Goal: Task Accomplishment & Management: Manage account settings

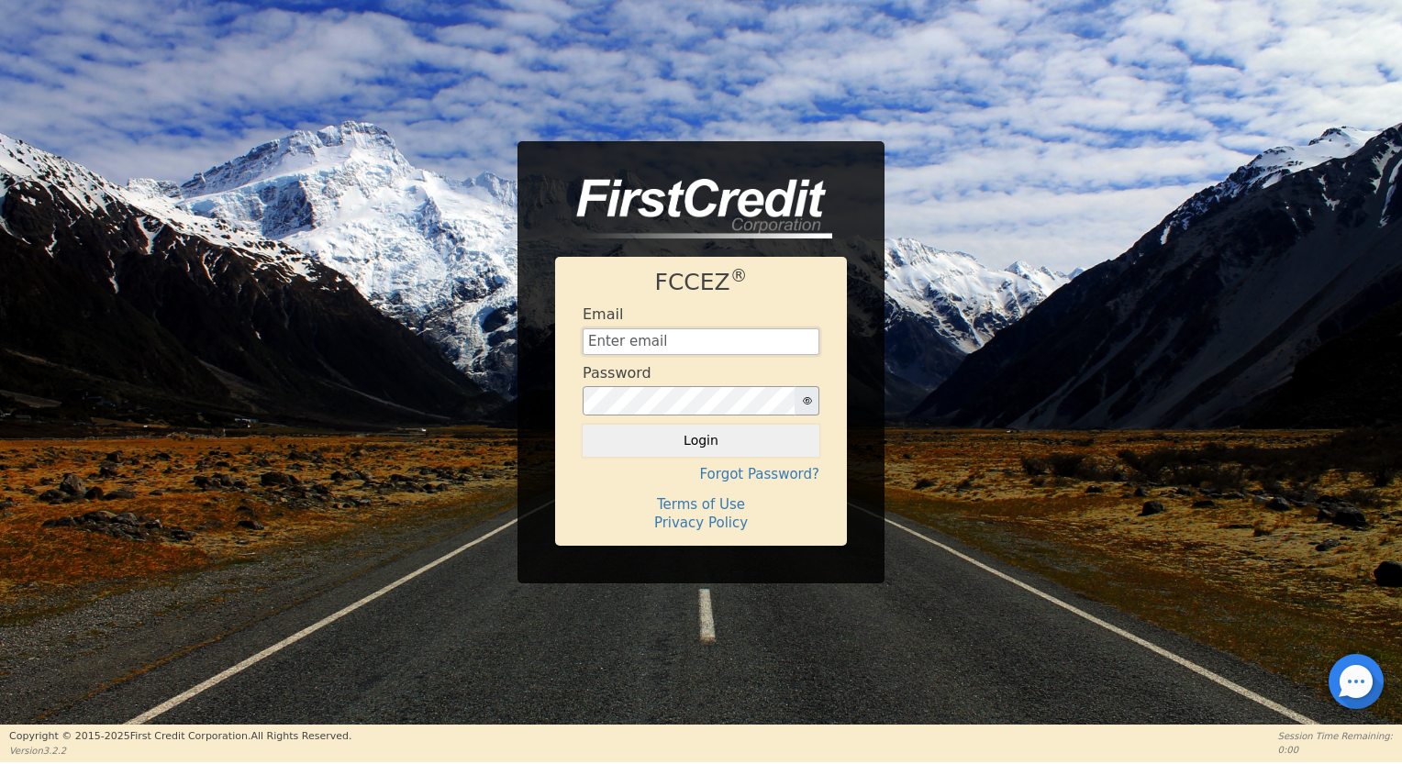
click at [675, 340] on input "text" at bounding box center [701, 343] width 237 height 28
type input "[EMAIL_ADDRESS][DOMAIN_NAME]"
click at [719, 449] on button "Login" at bounding box center [701, 440] width 237 height 31
click at [671, 340] on input "text" at bounding box center [701, 343] width 237 height 28
type input "[EMAIL_ADDRESS][DOMAIN_NAME]"
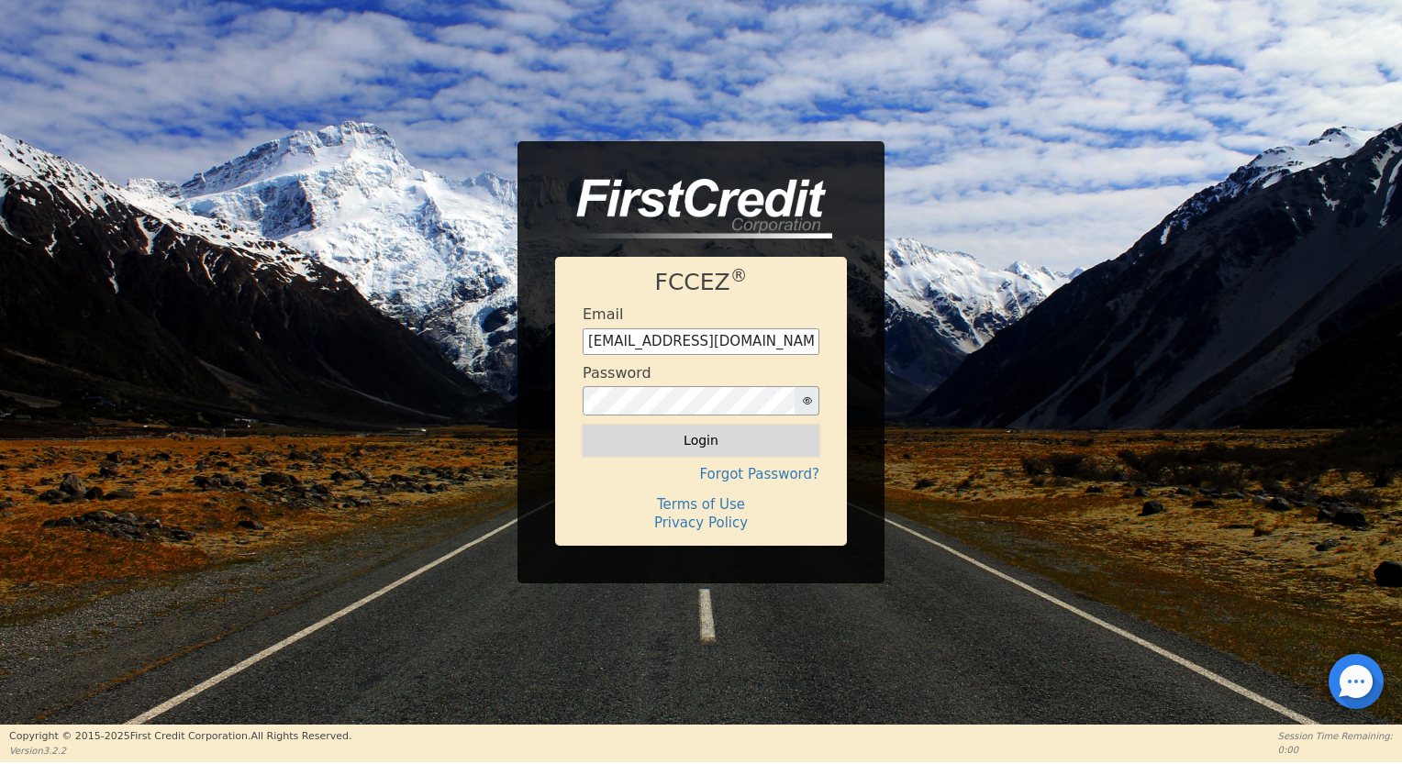
click at [712, 441] on button "Login" at bounding box center [701, 440] width 237 height 31
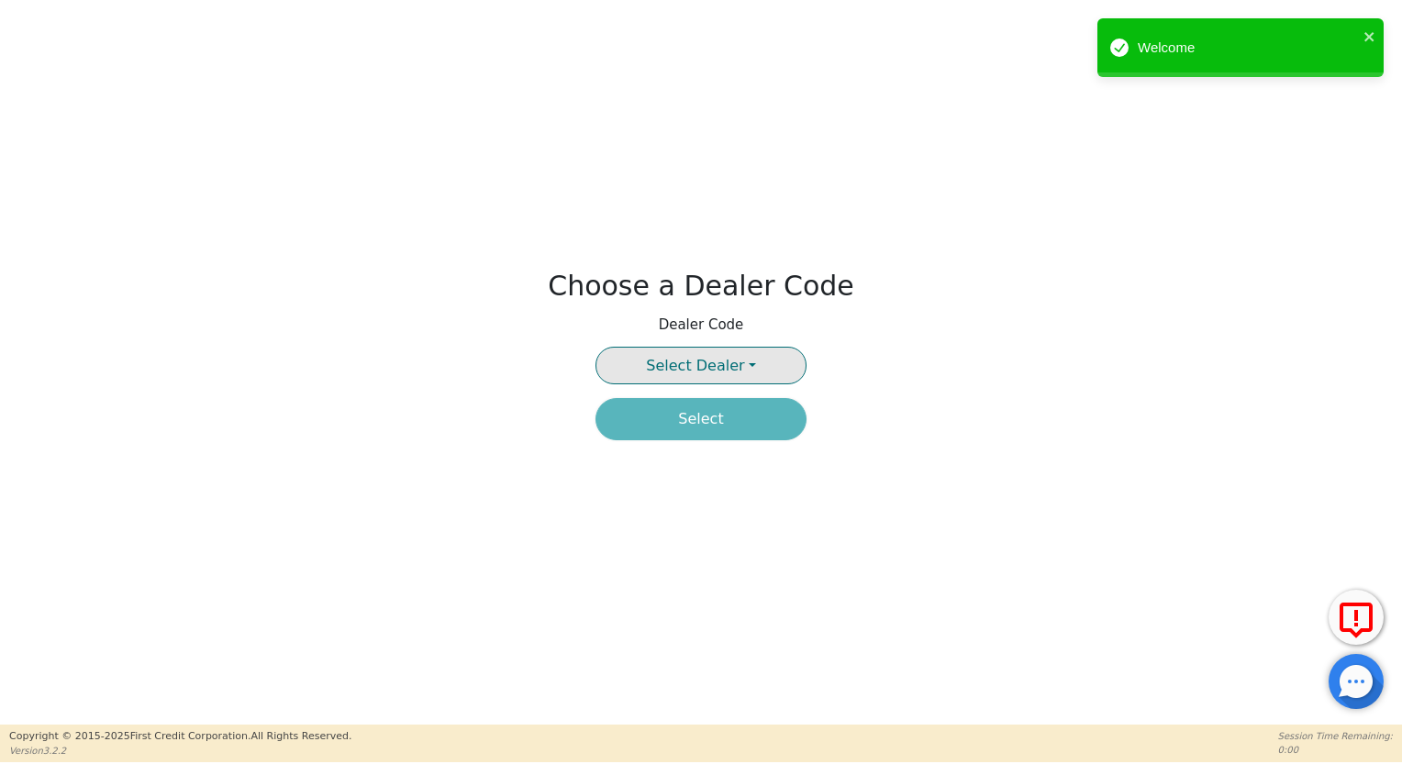
click at [716, 370] on span "Select Dealer" at bounding box center [695, 365] width 98 height 17
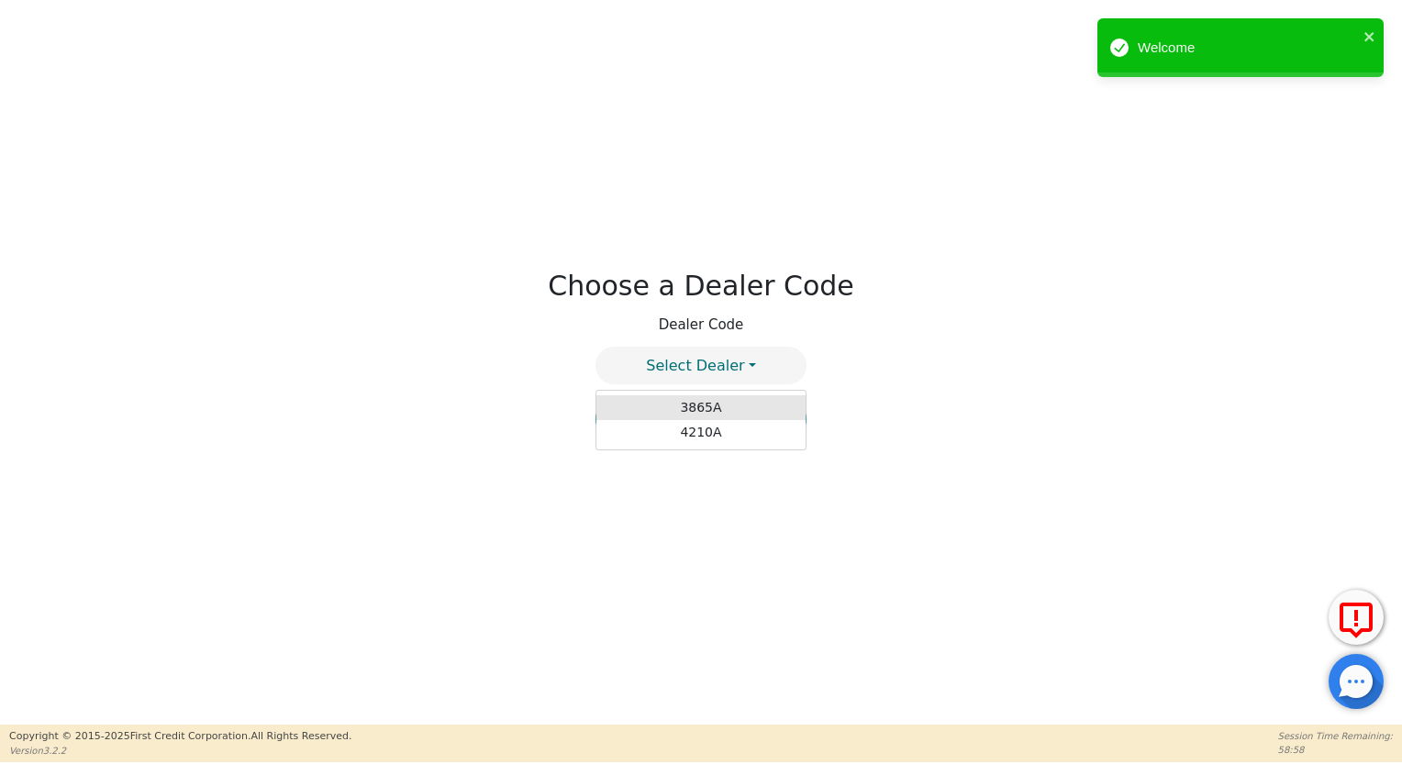
click at [692, 396] on link "3865A" at bounding box center [701, 408] width 209 height 25
click at [704, 438] on button "Select" at bounding box center [701, 419] width 211 height 42
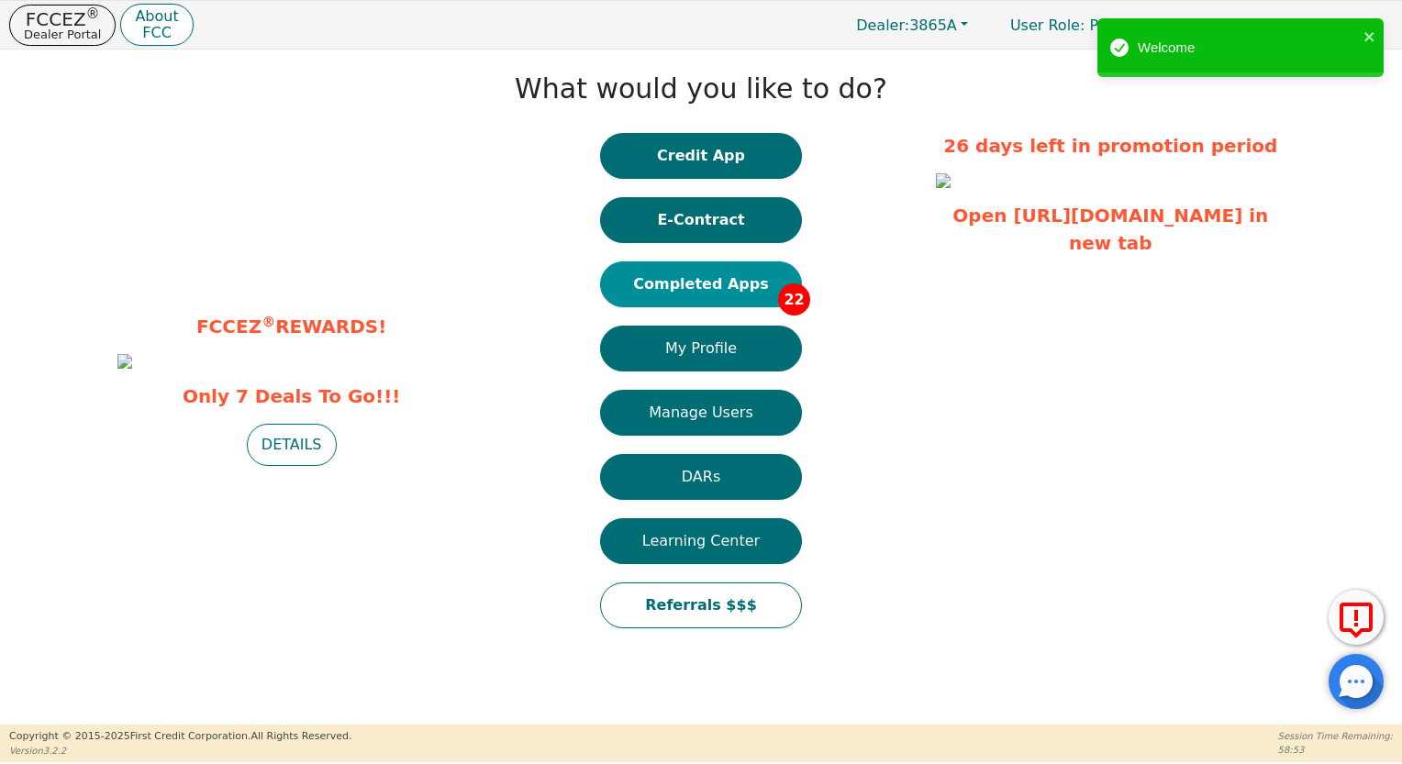
click at [693, 271] on button "Completed Apps 22" at bounding box center [701, 285] width 202 height 46
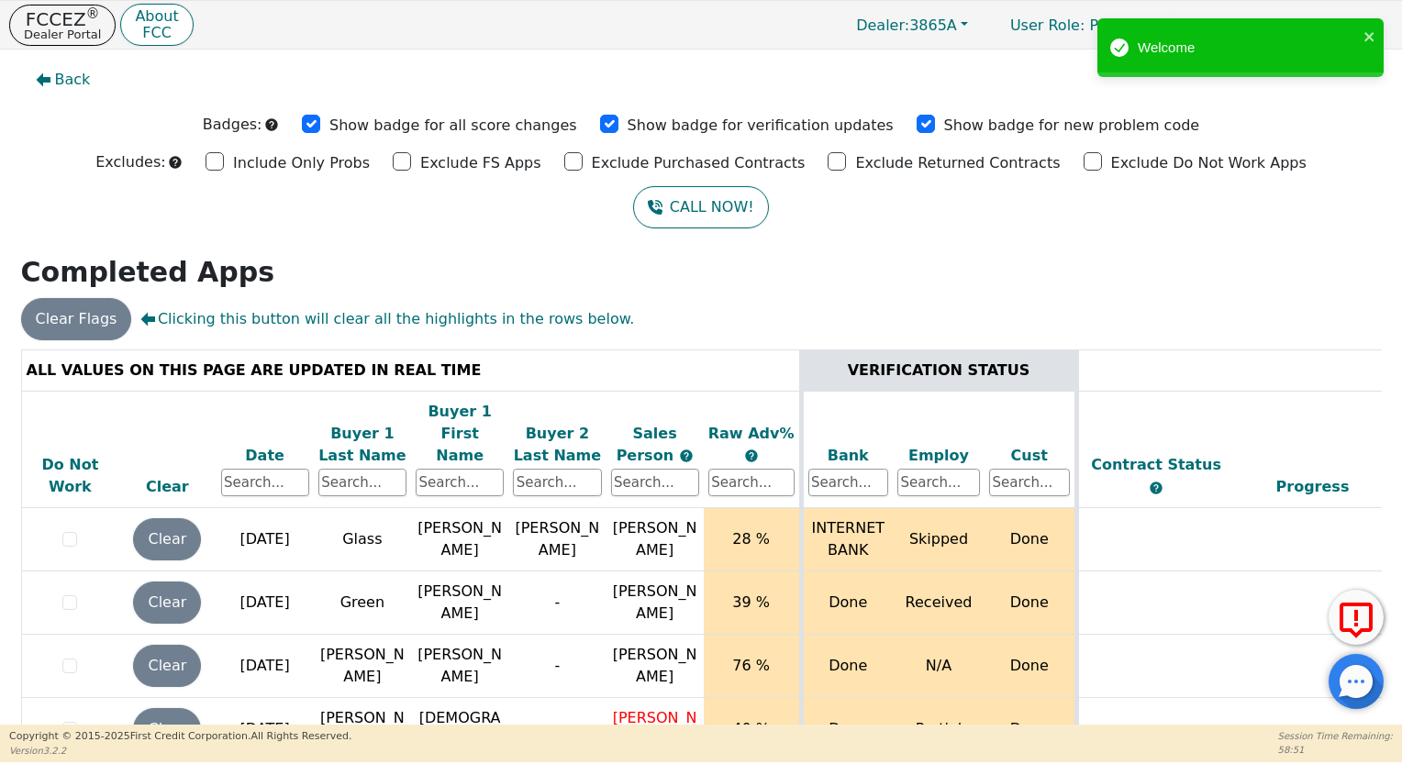
click at [275, 445] on div "Date" at bounding box center [265, 456] width 88 height 22
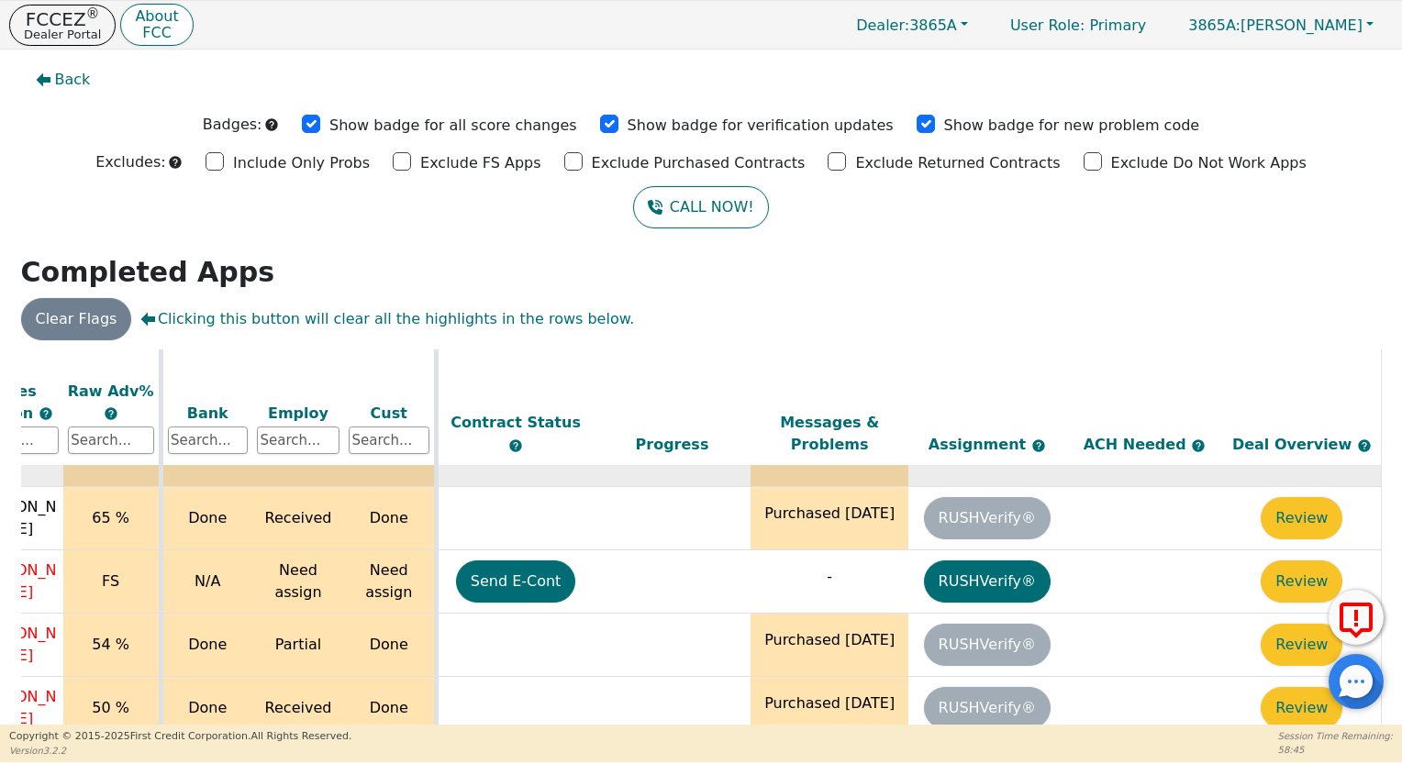
scroll to position [0, 652]
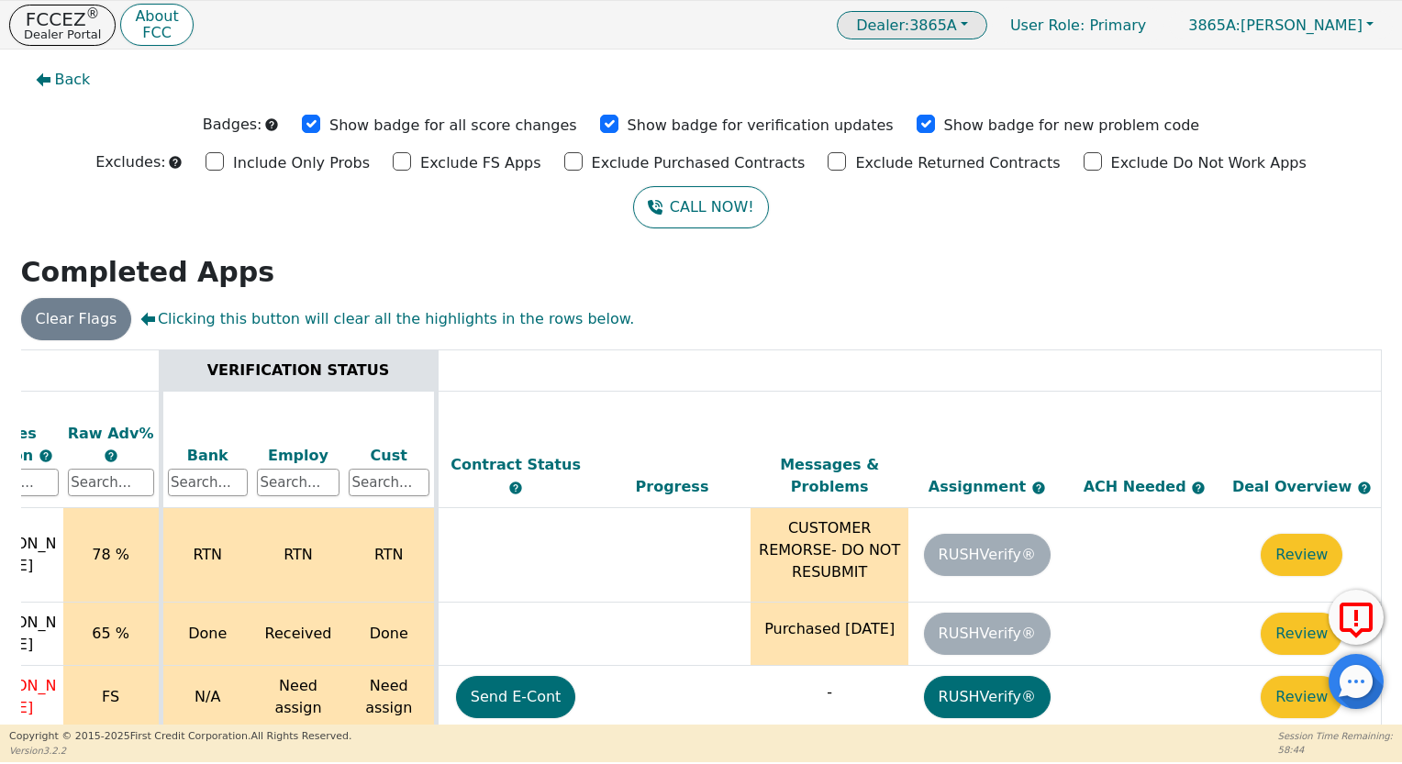
click at [957, 29] on span "Dealer: 3865A" at bounding box center [906, 25] width 101 height 17
click at [972, 89] on link "4210A" at bounding box center [914, 86] width 145 height 25
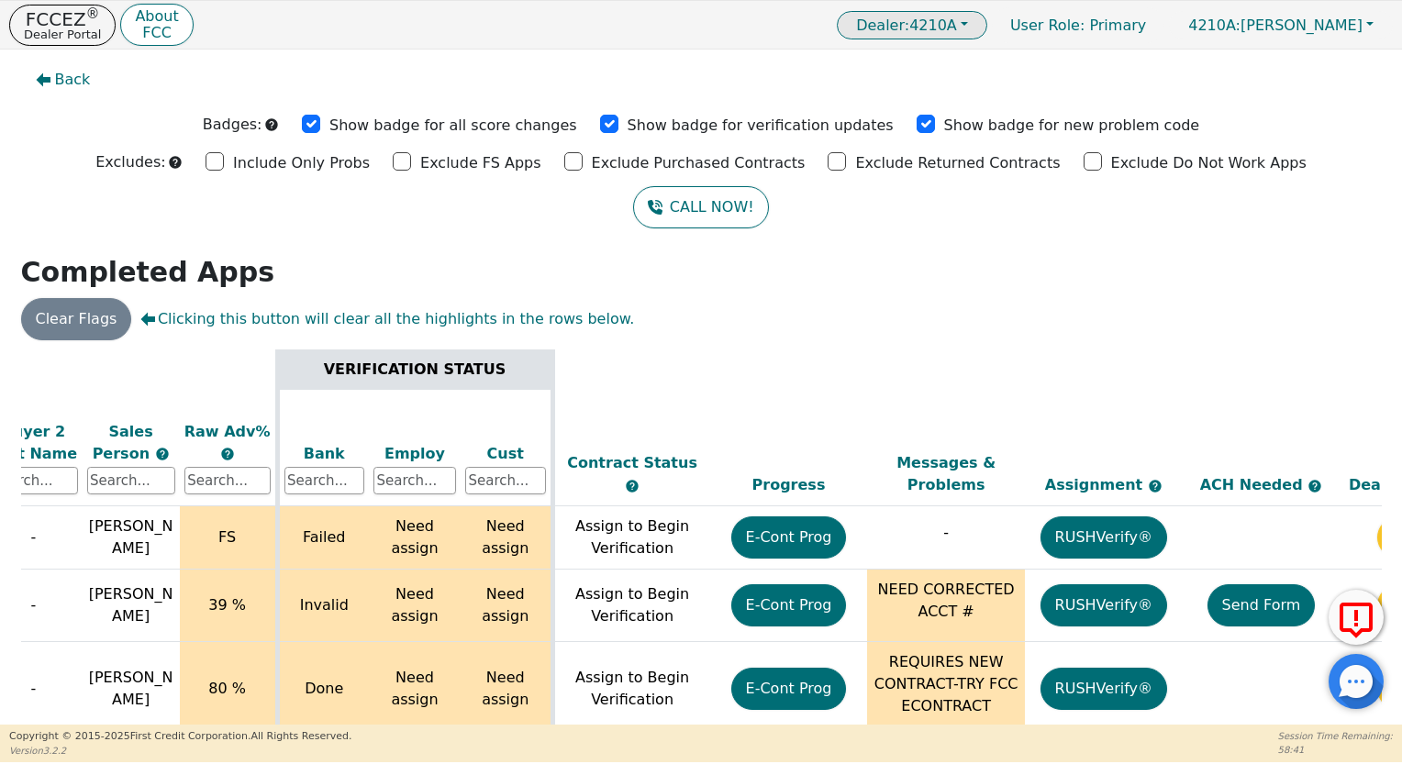
scroll to position [2, 0]
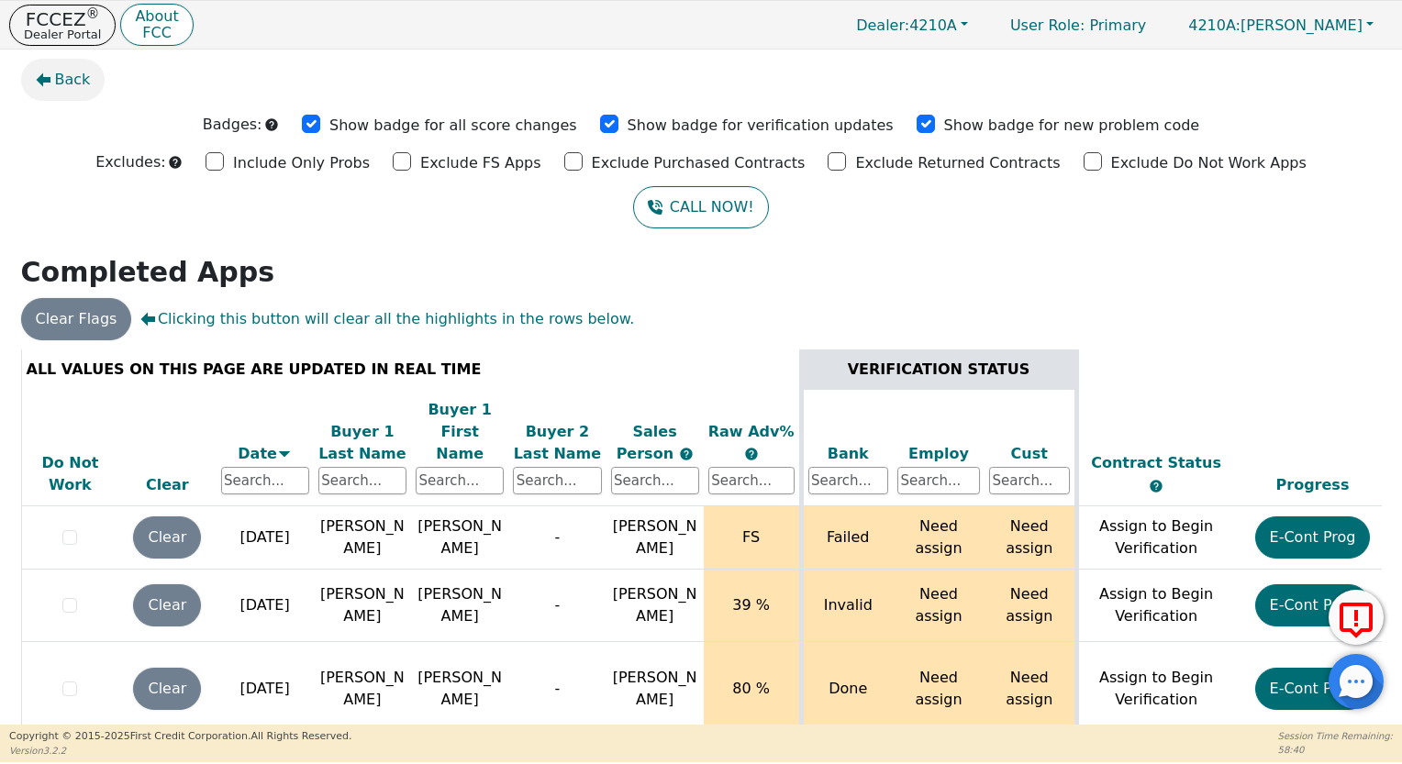
click at [39, 61] on button "Back" at bounding box center [63, 80] width 84 height 42
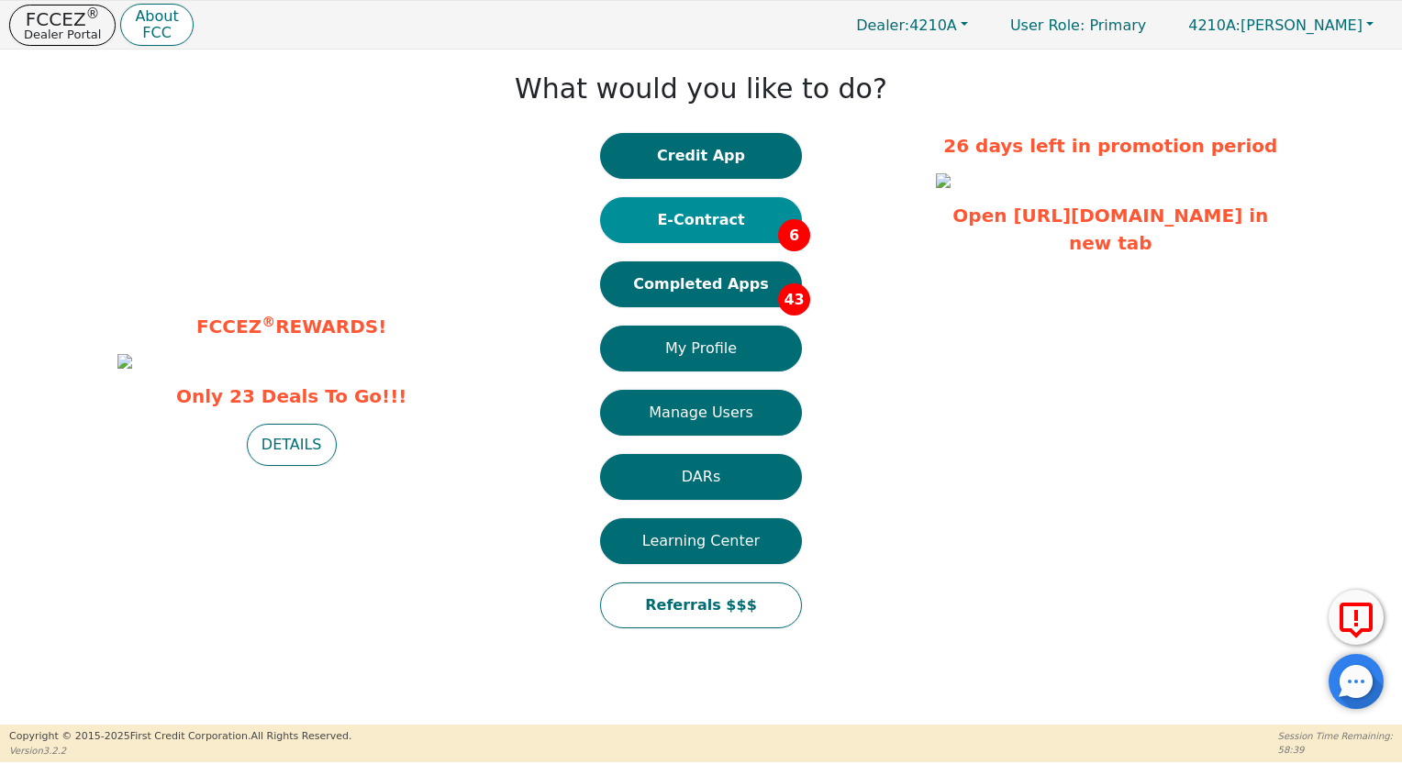
click at [764, 217] on button "E-Contract 6" at bounding box center [701, 220] width 202 height 46
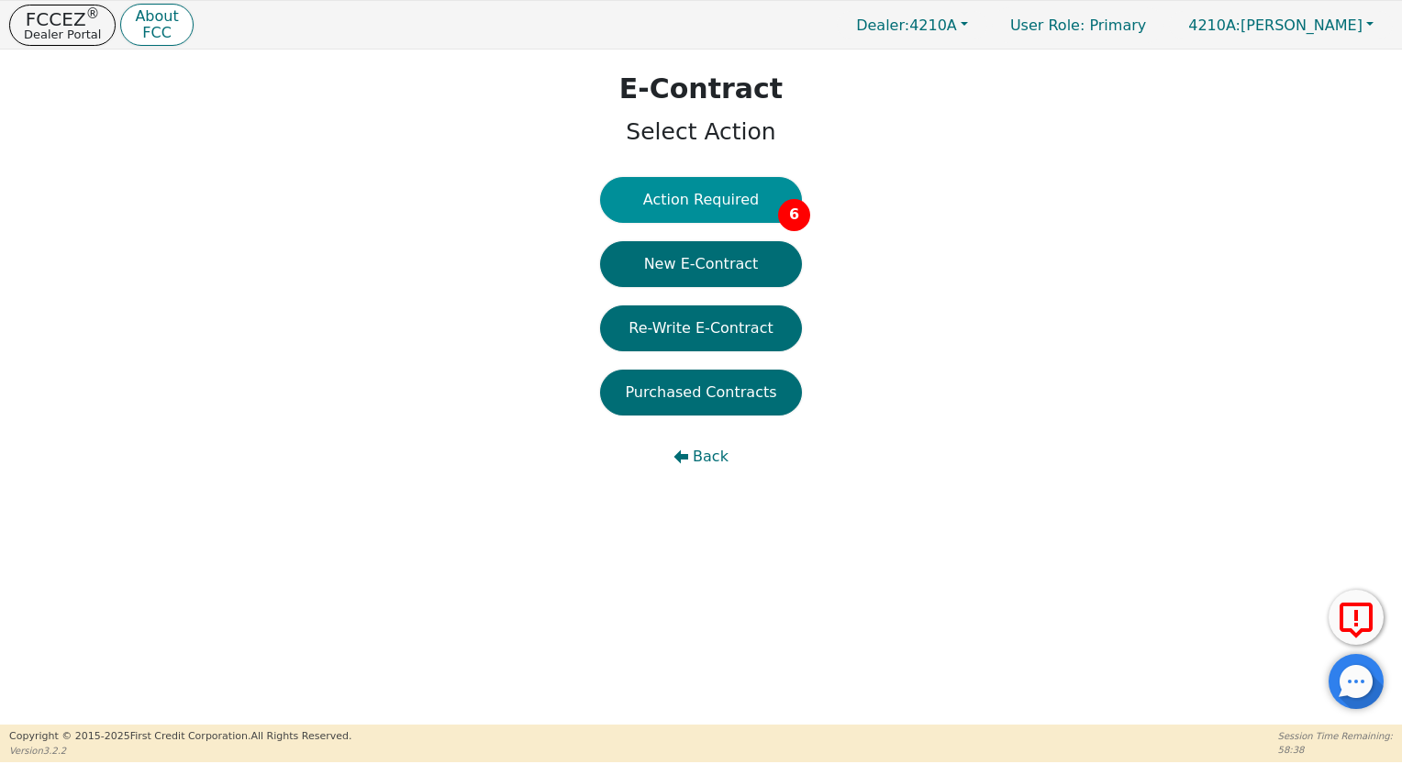
click at [702, 205] on button "Action Required 6" at bounding box center [701, 200] width 202 height 46
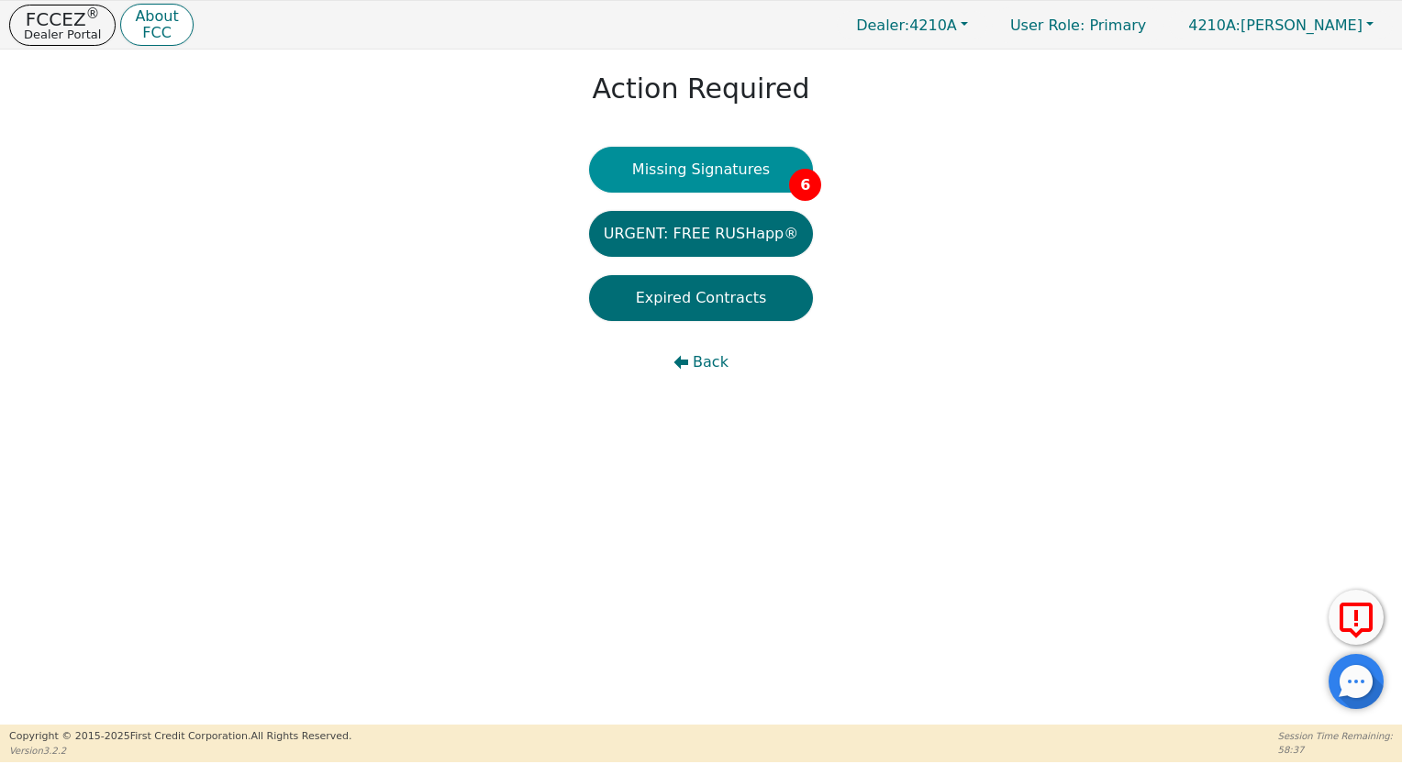
click at [697, 173] on button "Missing Signatures 6" at bounding box center [701, 170] width 225 height 46
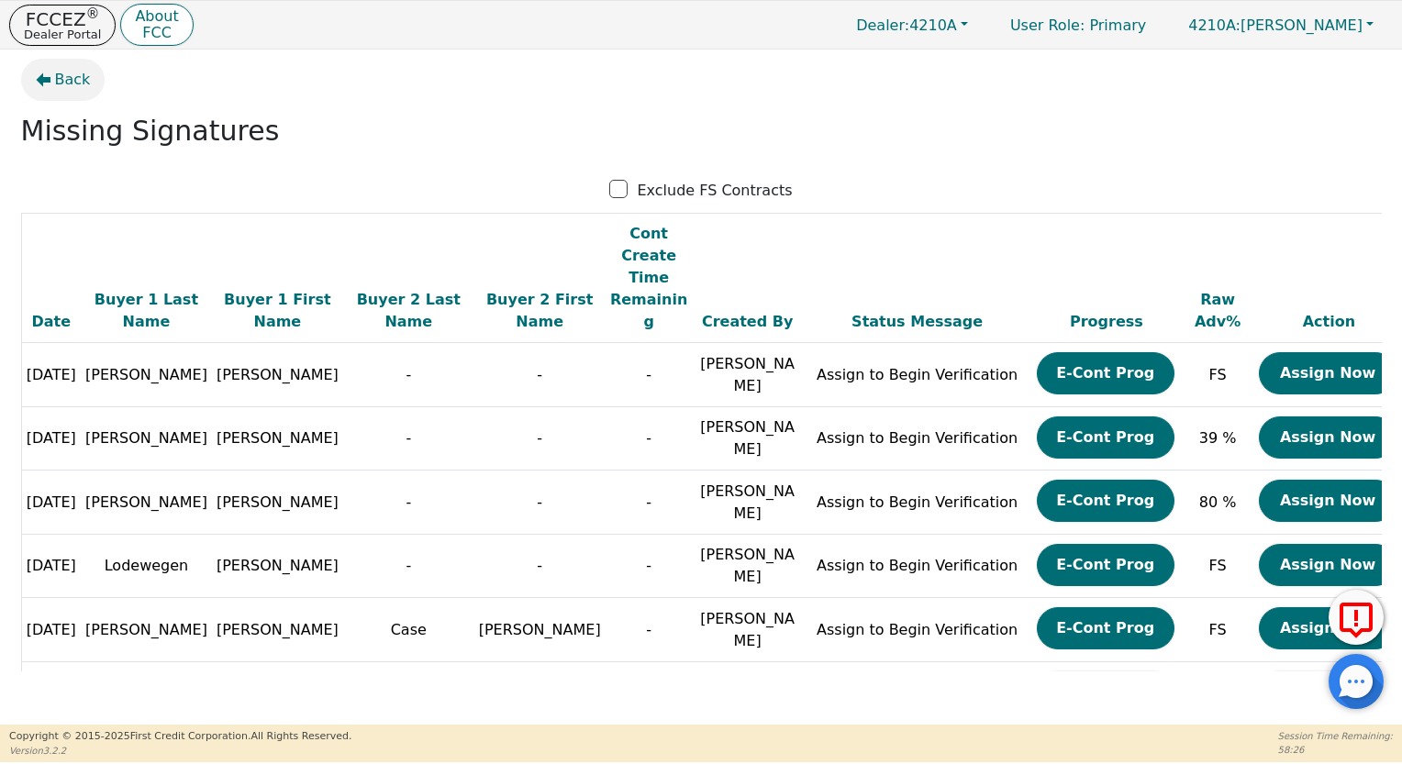
click at [66, 74] on span "Back" at bounding box center [73, 80] width 36 height 22
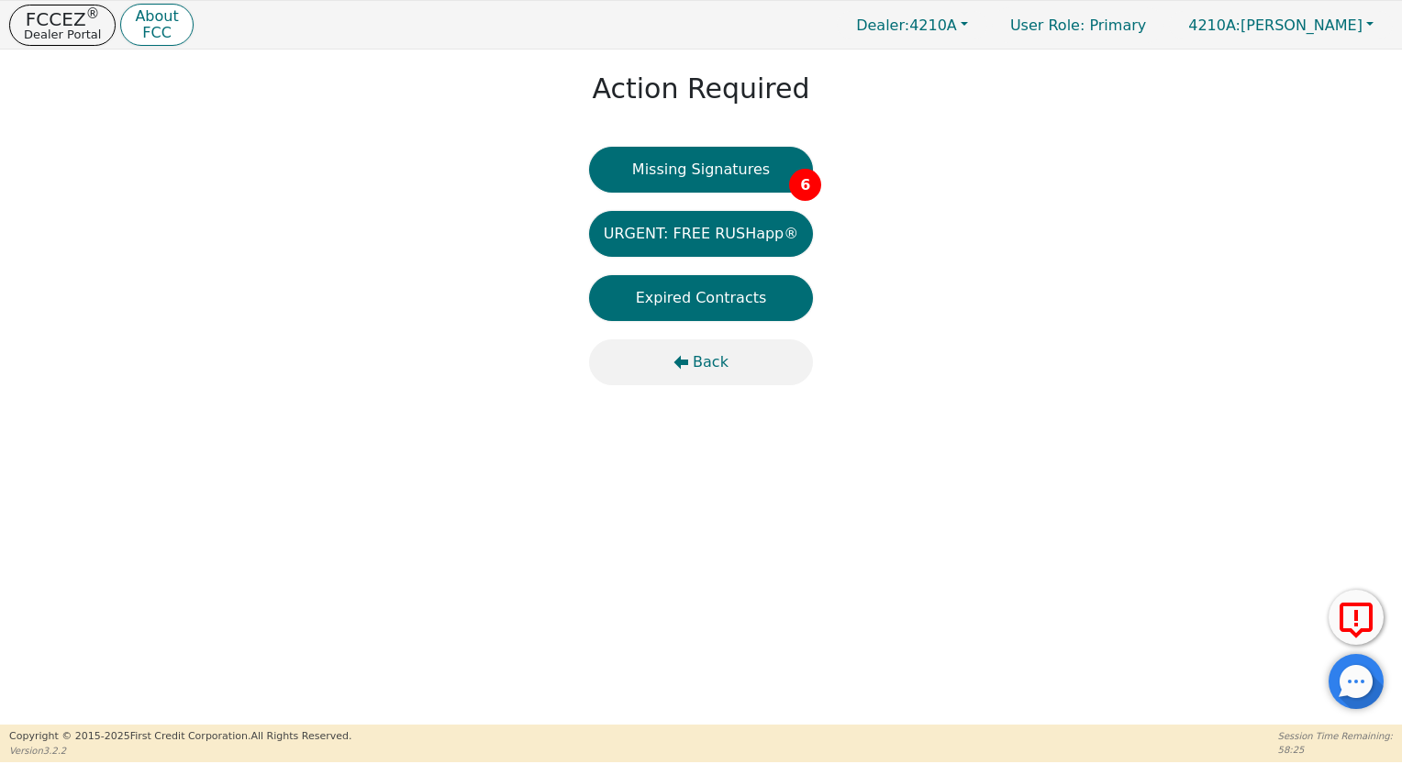
click at [714, 361] on span "Back" at bounding box center [711, 362] width 36 height 22
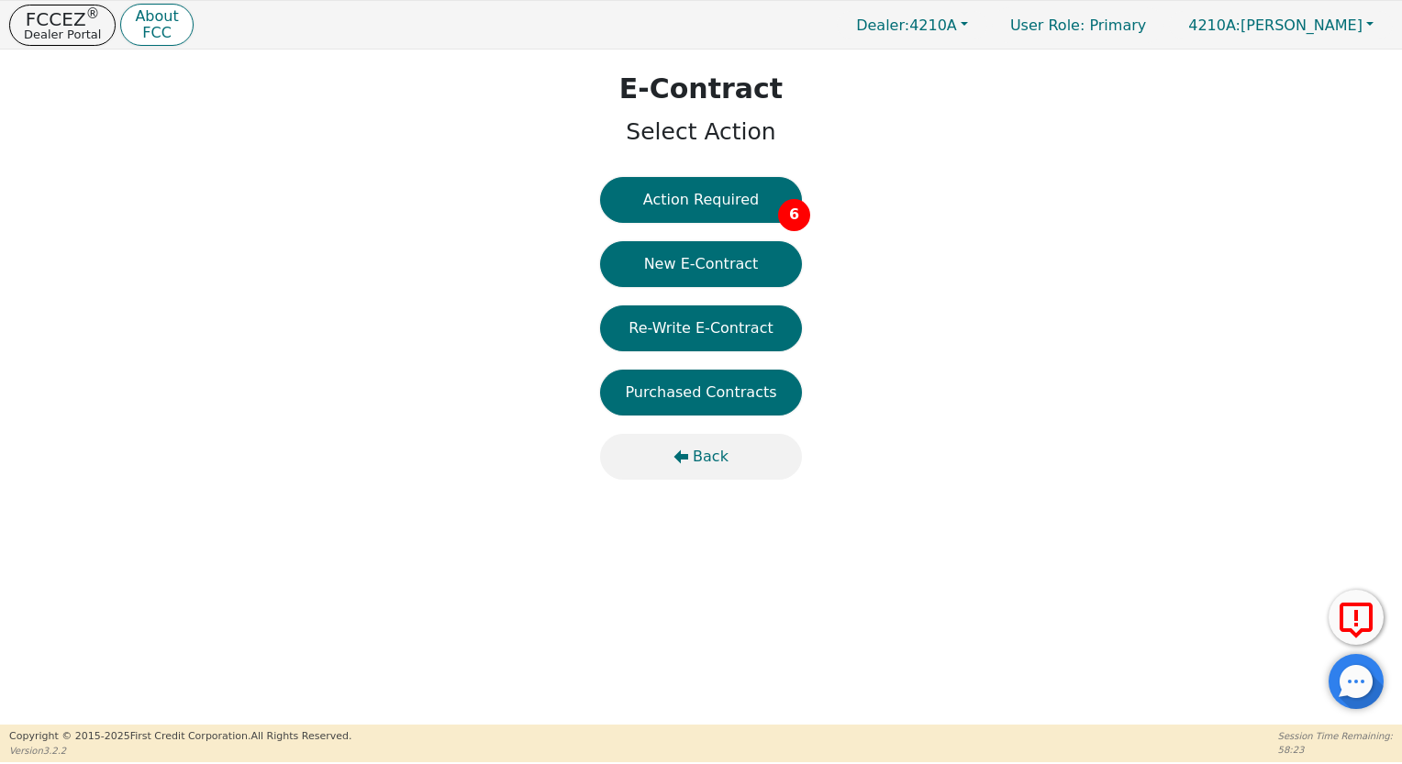
click at [703, 456] on span "Back" at bounding box center [711, 457] width 36 height 22
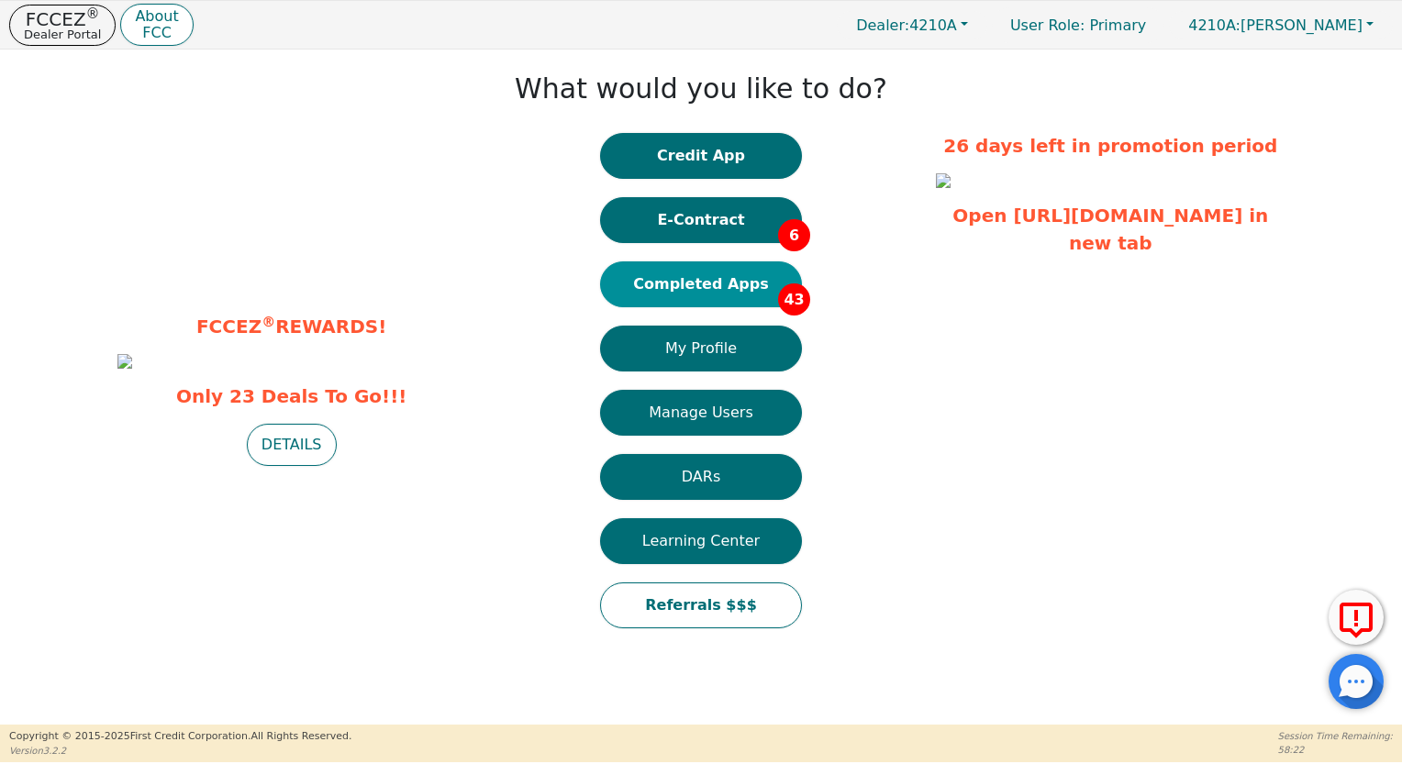
click at [697, 274] on button "Completed Apps 43" at bounding box center [701, 285] width 202 height 46
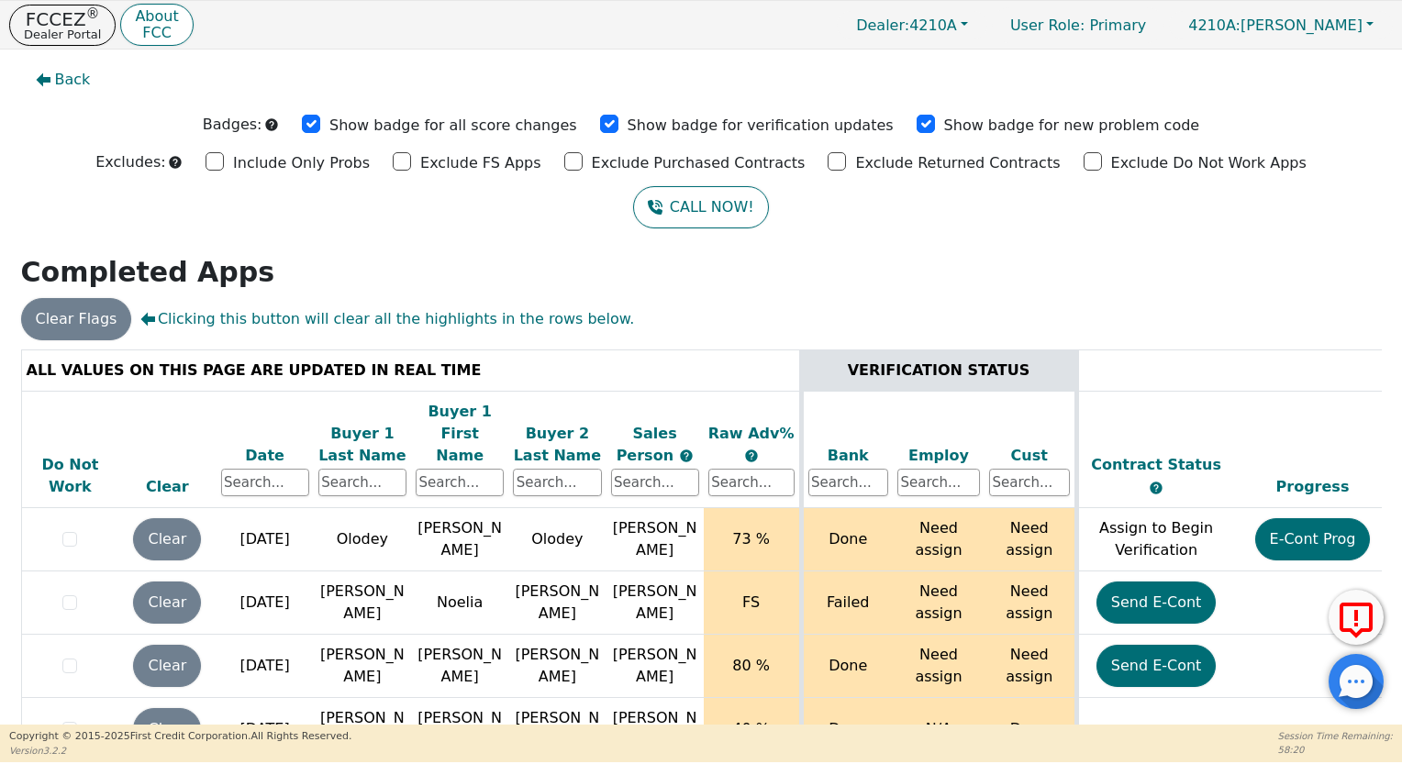
click at [266, 445] on div "Date" at bounding box center [265, 456] width 88 height 22
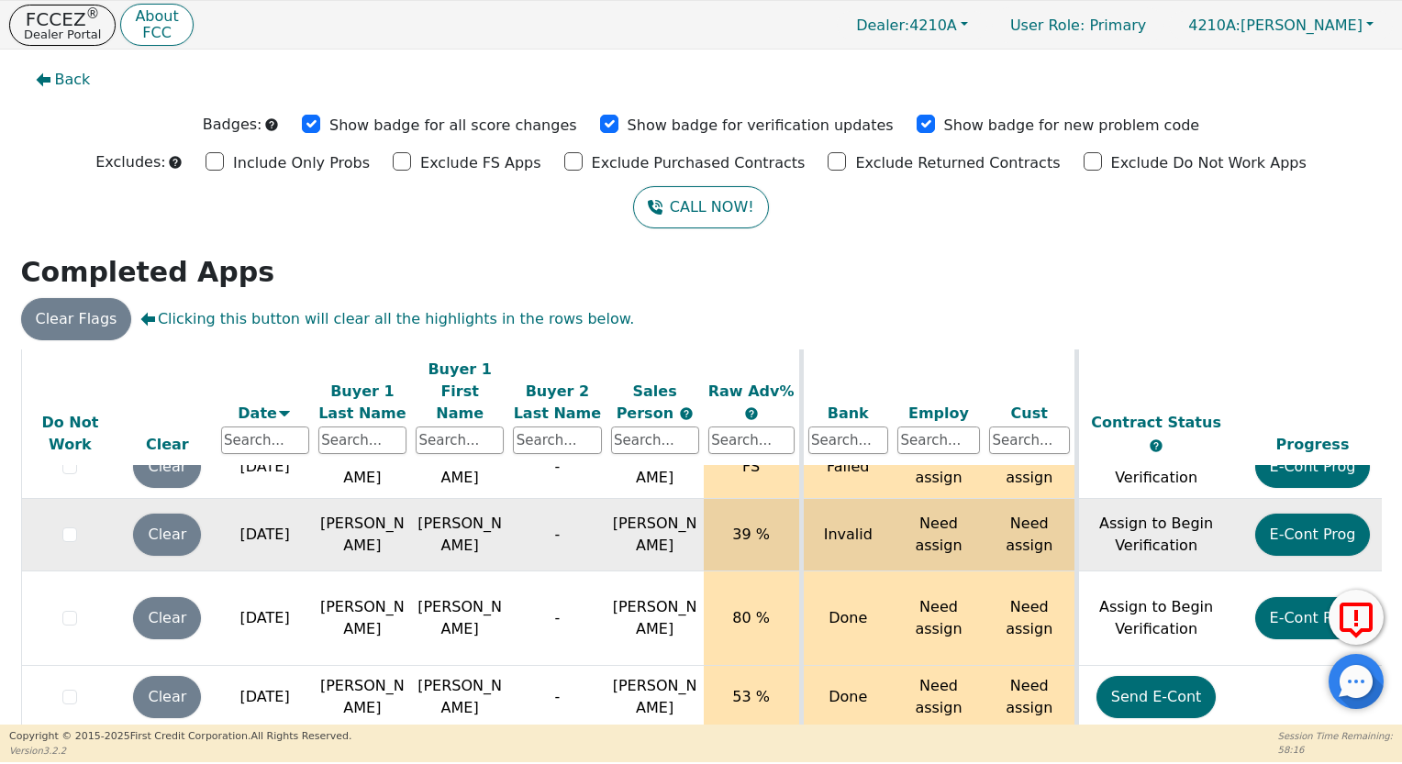
scroll to position [80, 0]
